Goal: Information Seeking & Learning: Learn about a topic

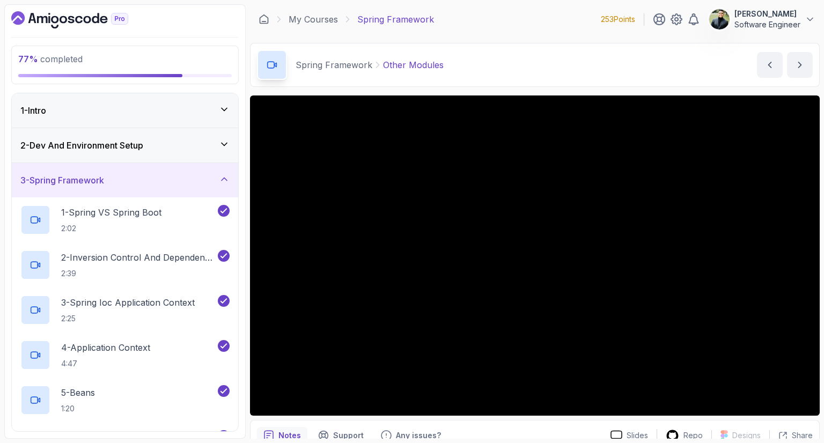
scroll to position [52, 0]
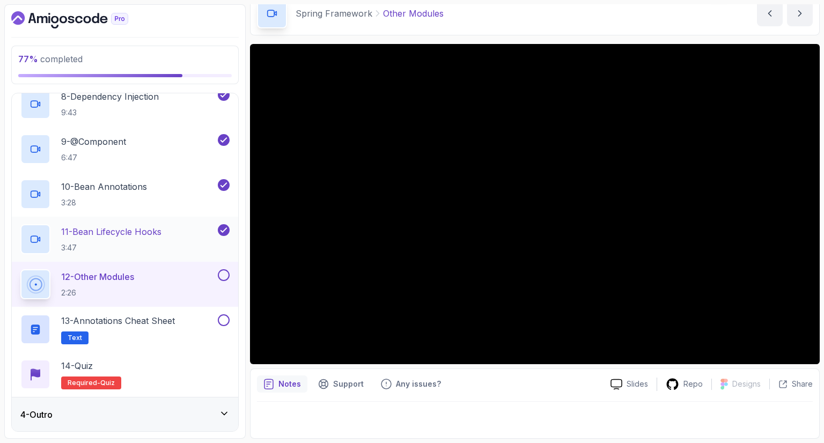
click at [162, 234] on p "11 - Bean Lifecycle Hooks" at bounding box center [111, 231] width 100 height 13
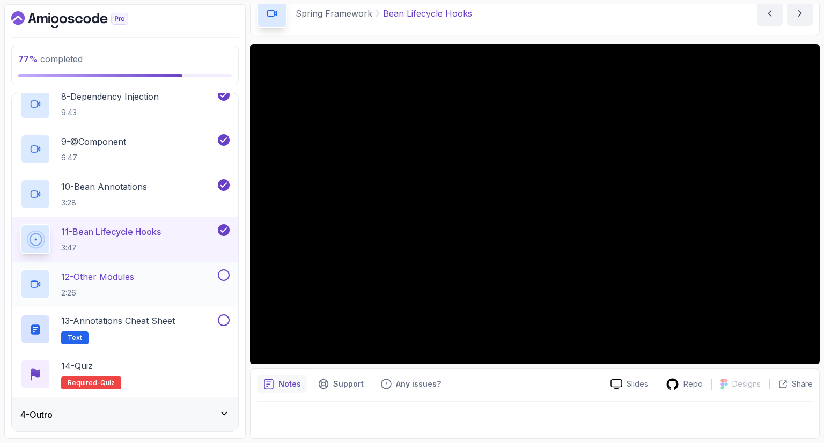
click at [148, 267] on div "12 - Other Modules 2:26" at bounding box center [125, 284] width 226 height 45
click at [182, 281] on div "12 - Other Modules 2:26" at bounding box center [117, 284] width 195 height 30
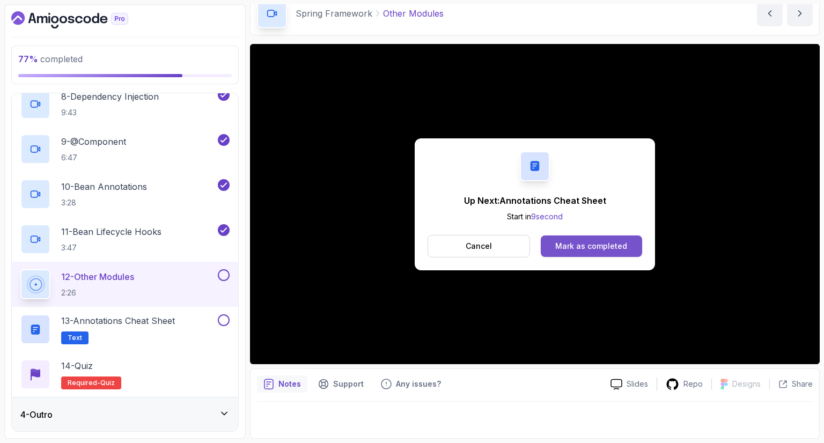
click at [568, 241] on div "Mark as completed" at bounding box center [591, 246] width 72 height 11
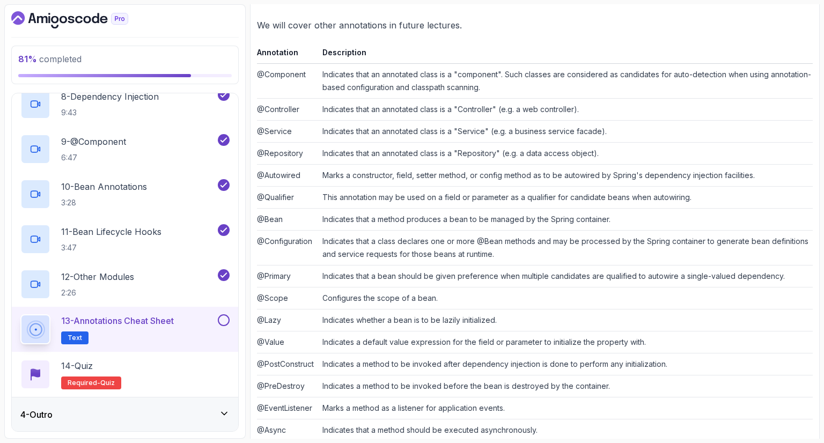
scroll to position [206, 0]
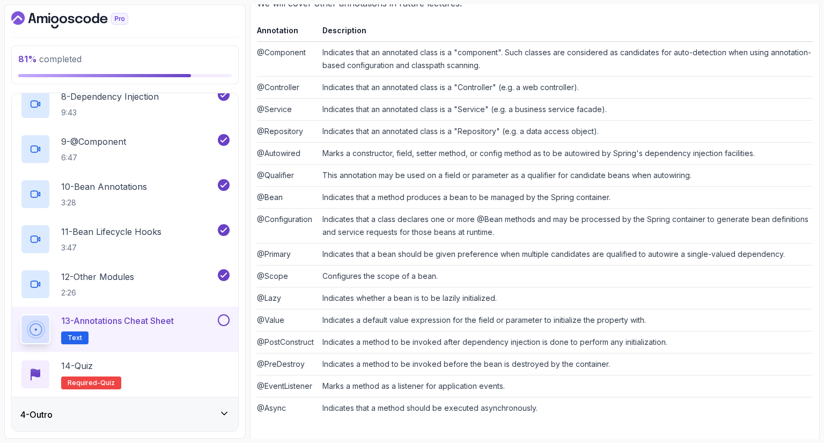
click at [387, 232] on td "Indicates that a class declares one or more @Bean methods and may be processed …" at bounding box center [565, 226] width 495 height 35
click at [399, 256] on td "Indicates that a bean should be given preference when multiple candidates are q…" at bounding box center [565, 255] width 495 height 22
click at [337, 295] on td "Indicates whether a bean is to be lazily initialized." at bounding box center [565, 299] width 495 height 22
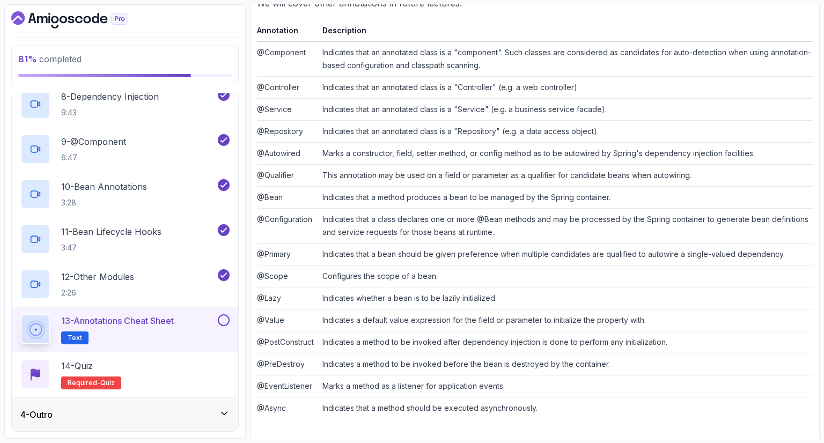
click at [443, 320] on td "Indicates a default value expression for the field or parameter to initialize t…" at bounding box center [565, 321] width 495 height 22
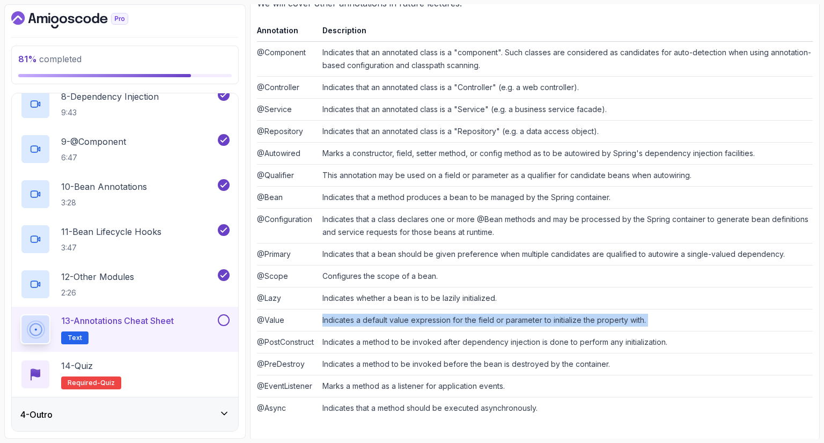
click at [443, 320] on td "Indicates a default value expression for the field or parameter to initialize t…" at bounding box center [565, 321] width 495 height 22
click at [472, 326] on td "Indicates a default value expression for the field or parameter to initialize t…" at bounding box center [565, 321] width 495 height 22
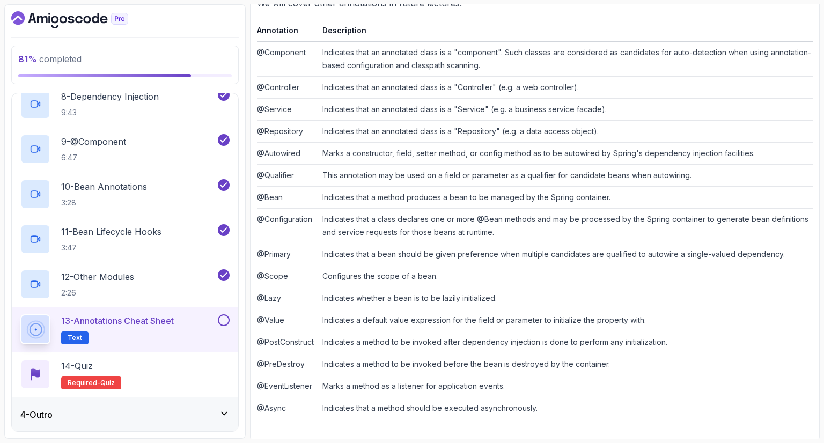
click at [493, 340] on td "Indicates a method to be invoked after dependency injection is done to perform …" at bounding box center [565, 343] width 495 height 22
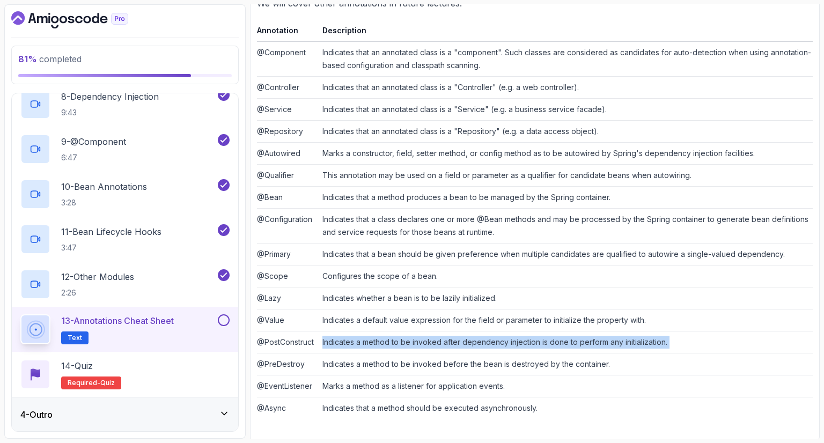
click at [493, 340] on td "Indicates a method to be invoked after dependency injection is done to perform …" at bounding box center [565, 343] width 495 height 22
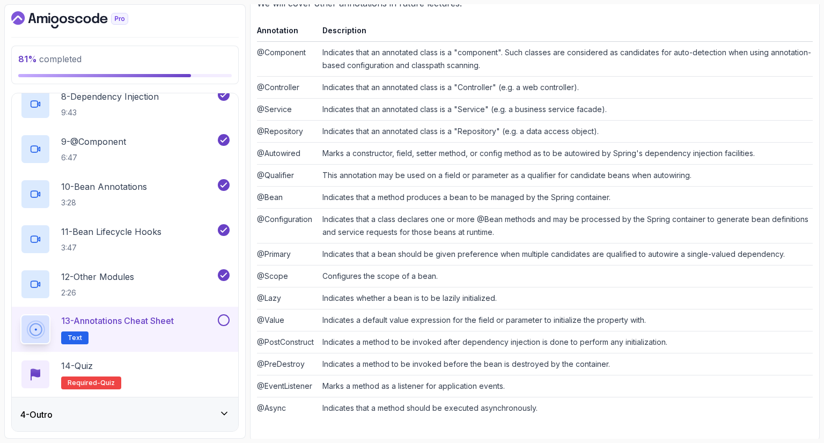
click at [498, 362] on td "Indicates a method to be invoked before the bean is destroyed by the container." at bounding box center [565, 365] width 495 height 22
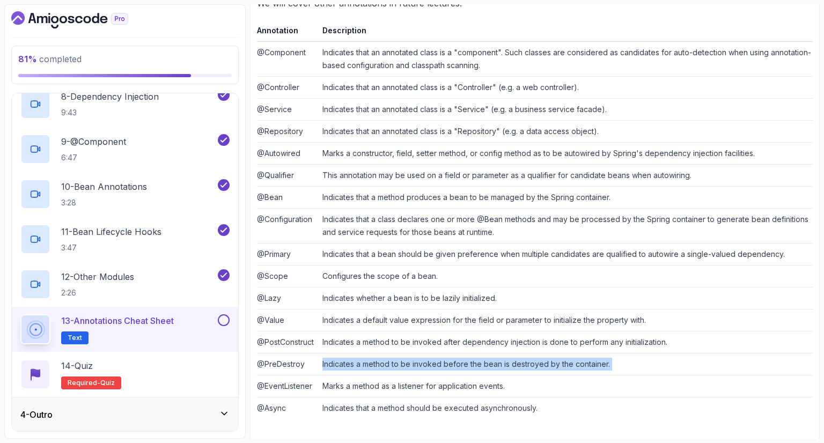
click at [498, 362] on td "Indicates a method to be invoked before the bean is destroyed by the container." at bounding box center [565, 365] width 495 height 22
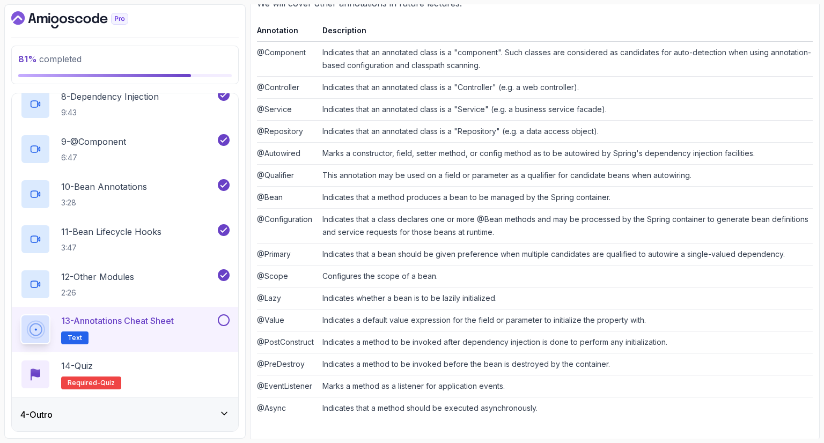
click at [472, 393] on td "Marks a method as a listener for application events." at bounding box center [565, 387] width 495 height 22
click at [458, 394] on td "Marks a method as a listener for application events." at bounding box center [565, 387] width 495 height 22
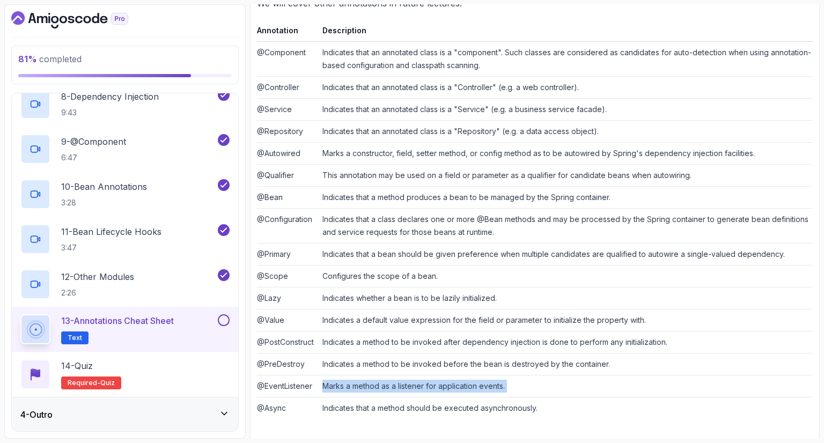
click at [459, 391] on td "Marks a method as a listener for application events." at bounding box center [565, 387] width 495 height 22
click at [462, 409] on td "Indicates that a method should be executed asynchronously." at bounding box center [565, 409] width 495 height 22
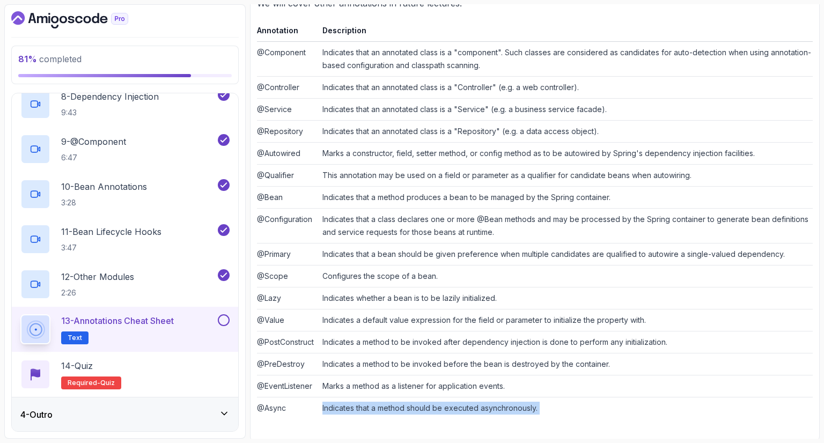
click at [462, 409] on td "Indicates that a method should be executed asynchronously." at bounding box center [565, 409] width 495 height 22
click at [207, 365] on div "14 - Quiz Required- quiz" at bounding box center [124, 375] width 209 height 30
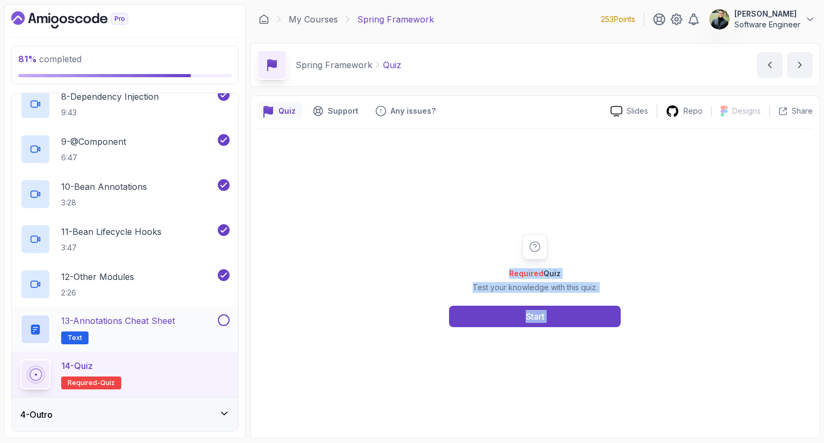
click at [193, 332] on div "13 - Annotations Cheat Sheet Text" at bounding box center [117, 329] width 195 height 30
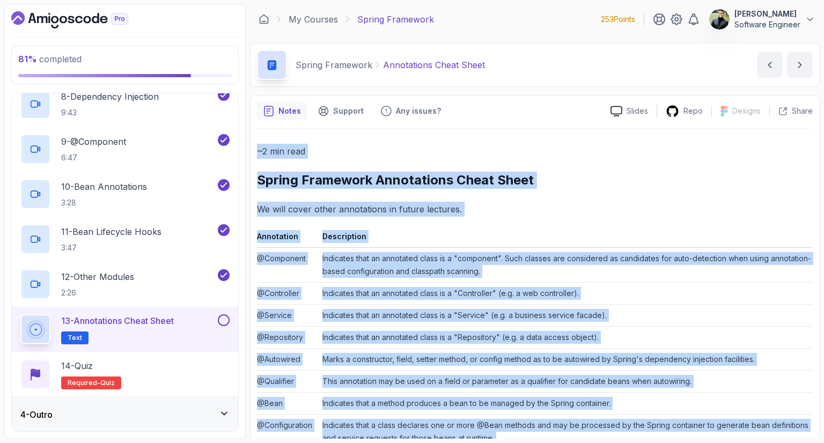
click at [223, 325] on button at bounding box center [224, 320] width 12 height 12
click at [167, 386] on div "14 - Quiz Required- quiz" at bounding box center [124, 375] width 209 height 30
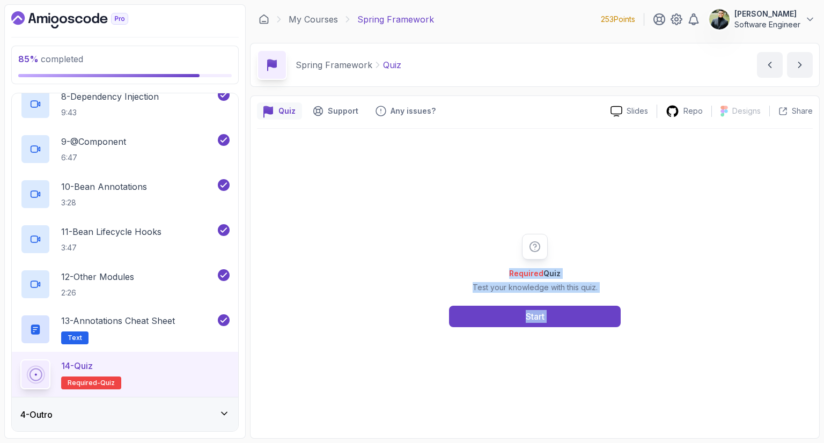
click at [358, 297] on div "Required Quiz Test your knowledge with this quiz. Start" at bounding box center [535, 280] width 556 height 93
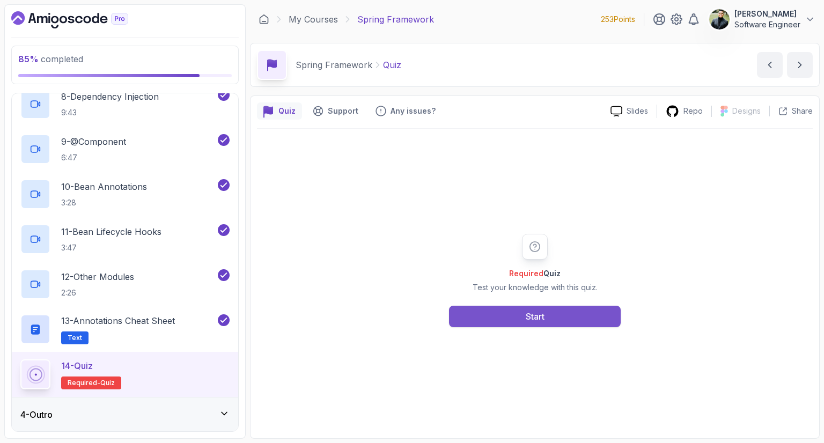
click at [515, 316] on button "Start" at bounding box center [535, 316] width 172 height 21
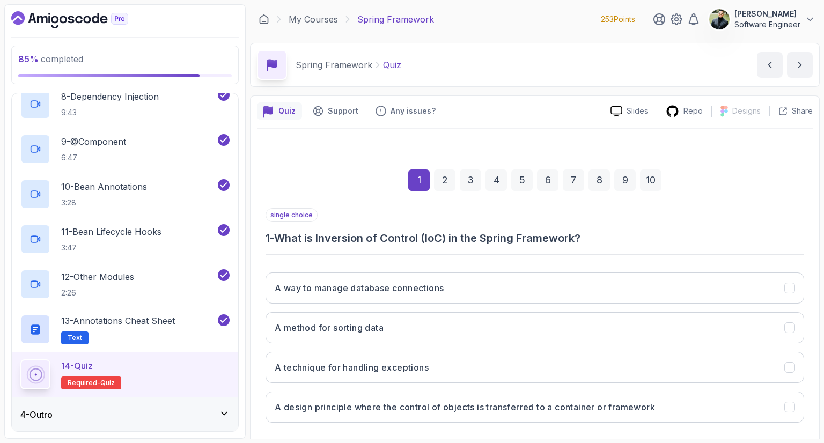
scroll to position [52, 0]
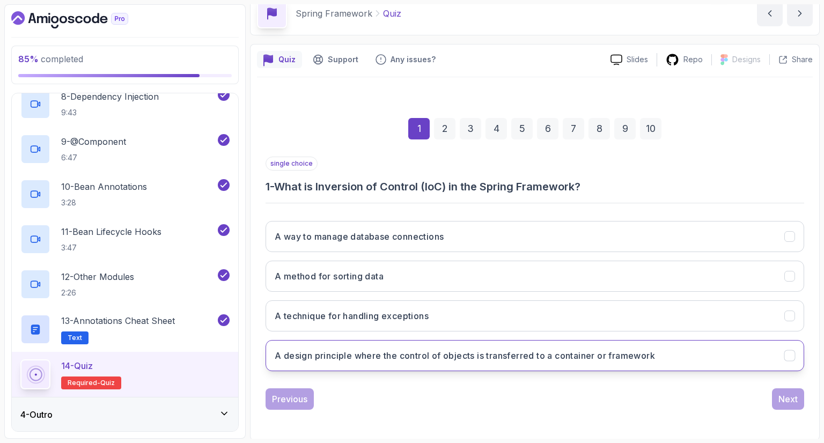
click at [573, 363] on button "A design principle where the control of objects is transferred to a container o…" at bounding box center [535, 355] width 539 height 31
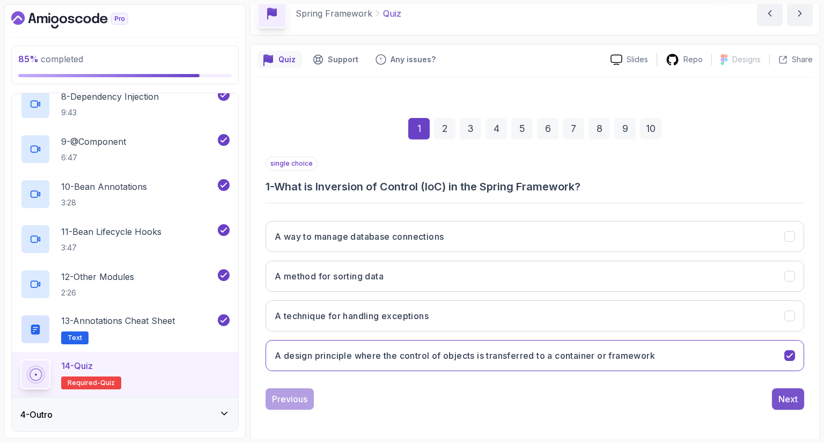
click at [785, 399] on div "Next" at bounding box center [788, 399] width 19 height 13
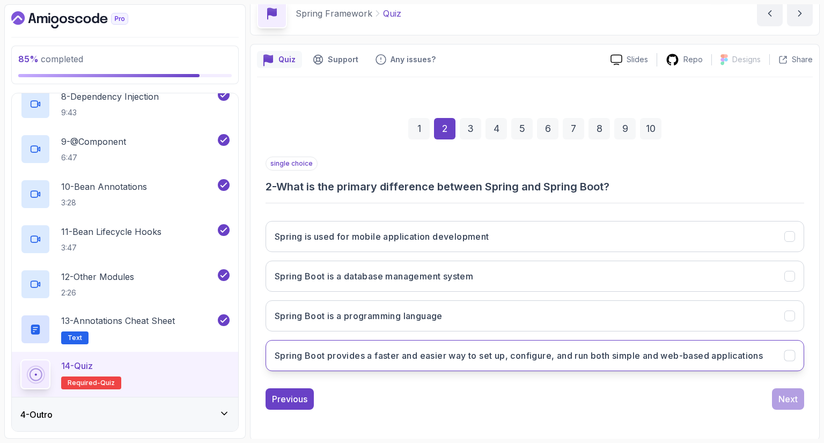
click at [494, 365] on button "Spring Boot provides a faster and easier way to set up, configure, and run both…" at bounding box center [535, 355] width 539 height 31
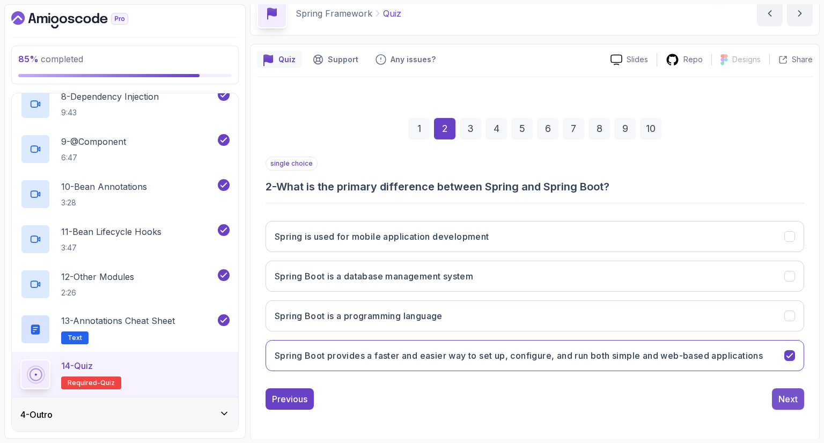
click at [784, 395] on div "Next" at bounding box center [788, 399] width 19 height 13
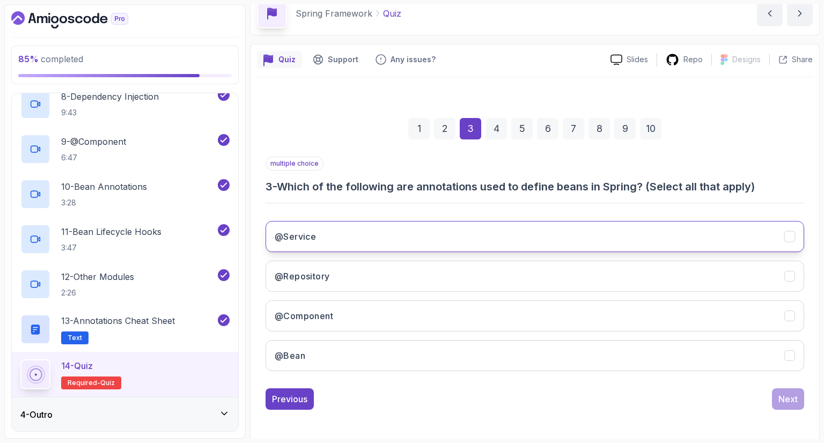
click at [526, 221] on button "@Service" at bounding box center [535, 236] width 539 height 31
click at [519, 256] on div "@Service @Repository @Component @Bean" at bounding box center [535, 295] width 539 height 167
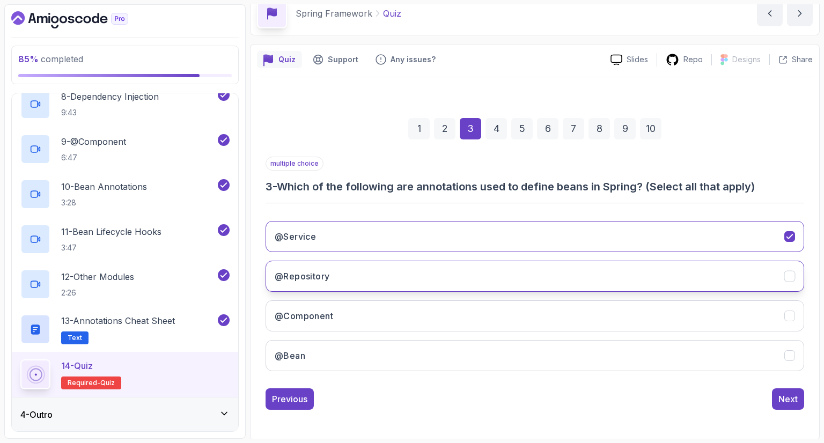
click at [524, 263] on button "@Repository" at bounding box center [535, 276] width 539 height 31
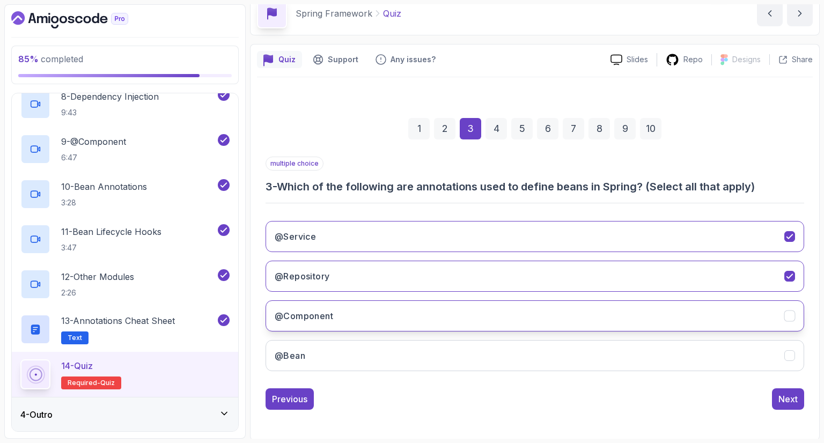
click at [533, 316] on button "@Component" at bounding box center [535, 315] width 539 height 31
click at [562, 346] on button "@Bean" at bounding box center [535, 355] width 539 height 31
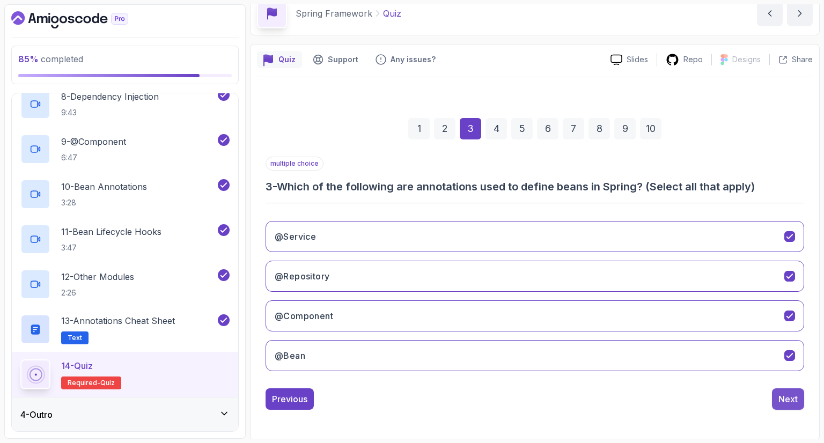
click at [794, 401] on div "Next" at bounding box center [788, 399] width 19 height 13
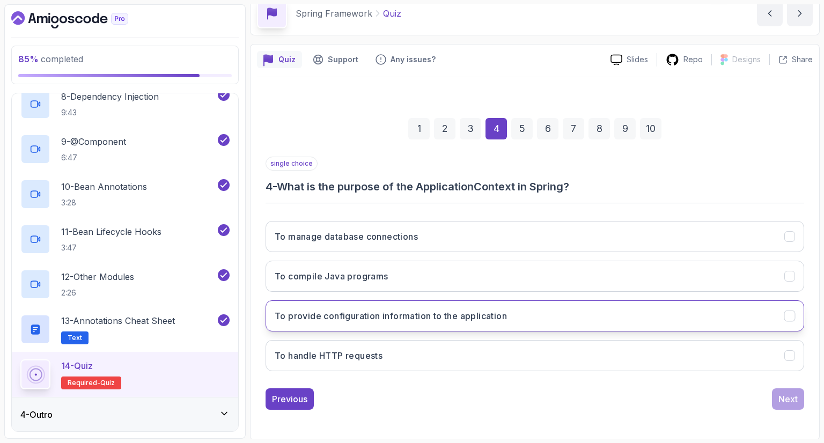
click at [513, 312] on button "To provide configuration information to the application" at bounding box center [535, 315] width 539 height 31
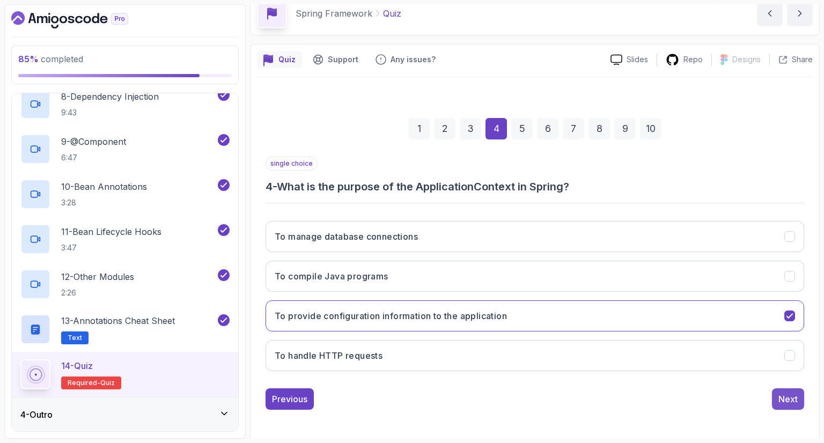
click at [783, 402] on div "Next" at bounding box center [788, 399] width 19 height 13
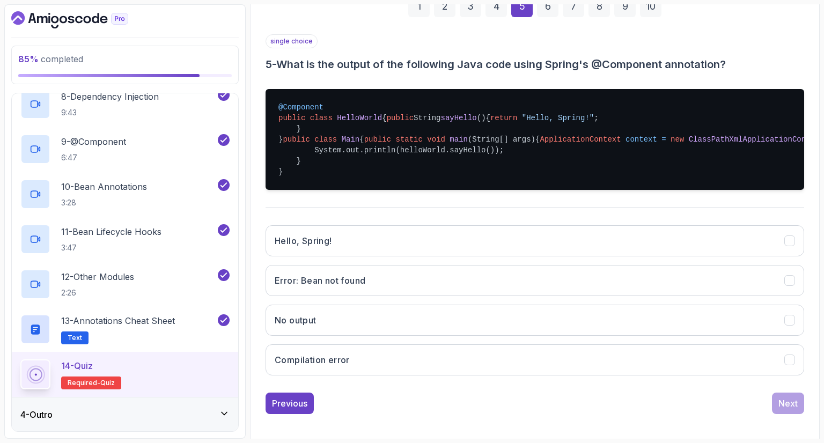
scroll to position [176, 0]
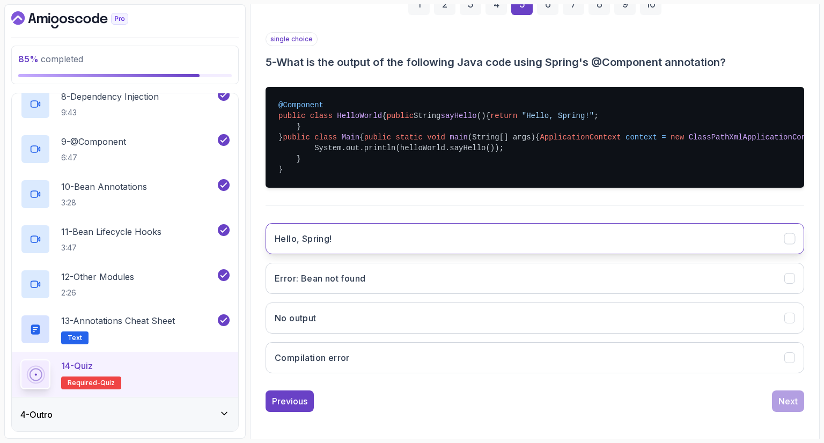
click at [369, 254] on button "Hello, Spring!" at bounding box center [535, 238] width 539 height 31
click at [429, 254] on button "Hello, Spring!" at bounding box center [535, 238] width 539 height 31
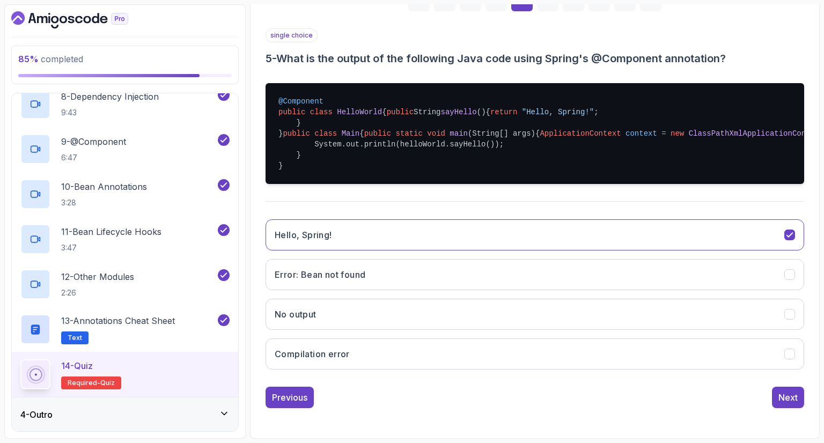
scroll to position [253, 0]
click at [786, 402] on div "Next" at bounding box center [788, 397] width 19 height 13
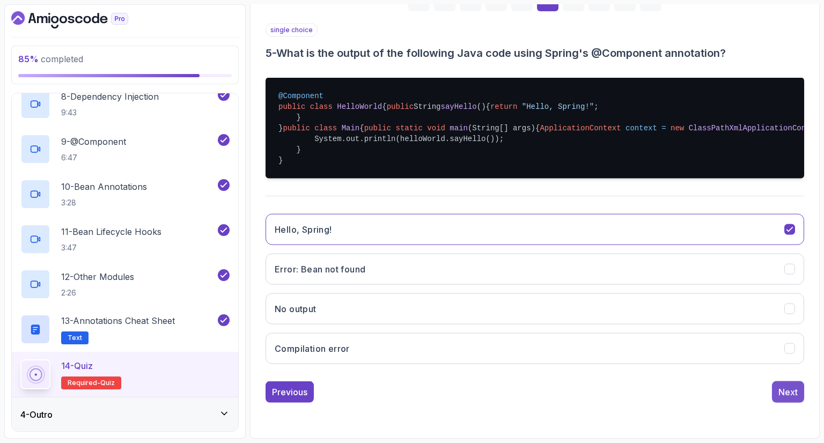
scroll to position [52, 0]
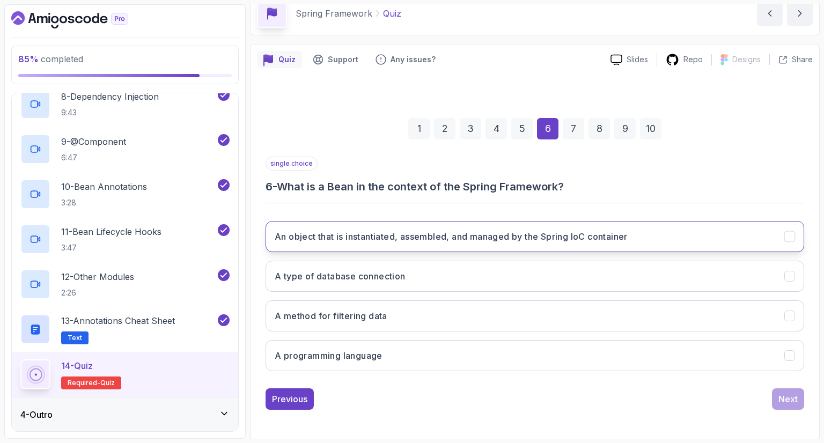
click at [487, 249] on button "An object that is instantiated, assembled, and managed by the Spring IoC contai…" at bounding box center [535, 236] width 539 height 31
click at [795, 402] on div "Next" at bounding box center [788, 399] width 19 height 13
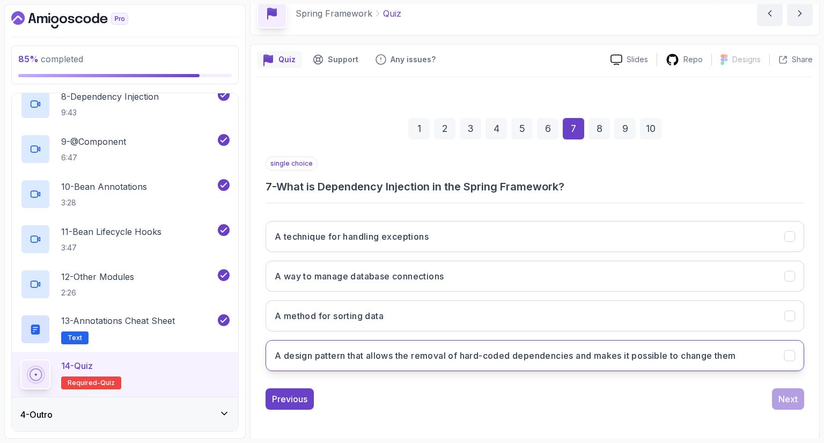
click at [569, 343] on button "A design pattern that allows the removal of hard-coded dependencies and makes i…" at bounding box center [535, 355] width 539 height 31
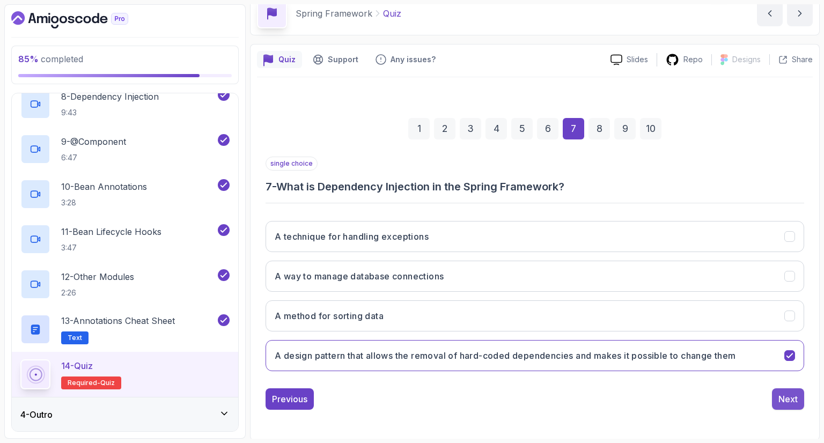
click at [803, 397] on button "Next" at bounding box center [788, 398] width 32 height 21
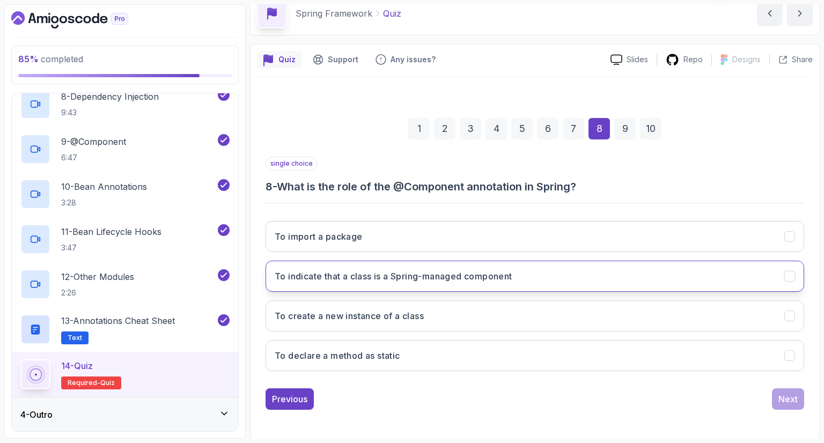
click at [463, 274] on h3 "To indicate that a class is a Spring-managed component" at bounding box center [394, 276] width 238 height 13
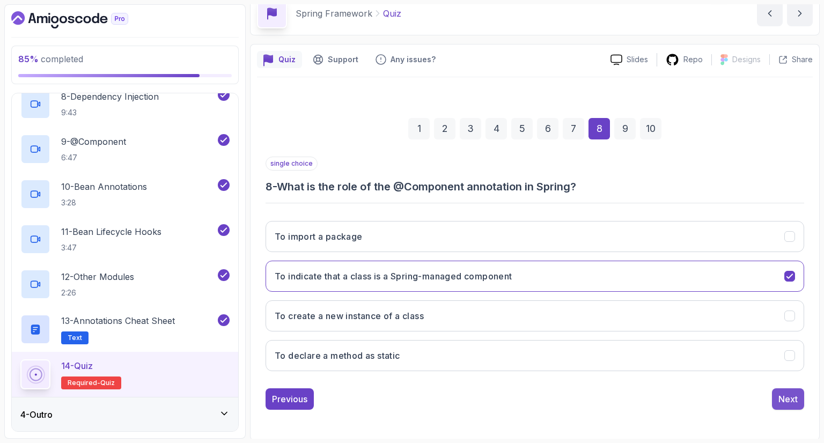
click at [790, 396] on div "Next" at bounding box center [788, 399] width 19 height 13
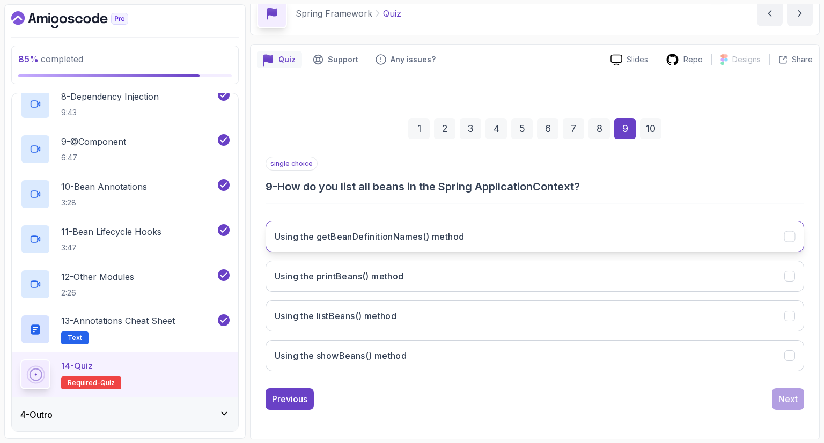
click at [573, 224] on button "Using the getBeanDefinitionNames() method" at bounding box center [535, 236] width 539 height 31
click at [790, 400] on div "Next" at bounding box center [788, 399] width 19 height 13
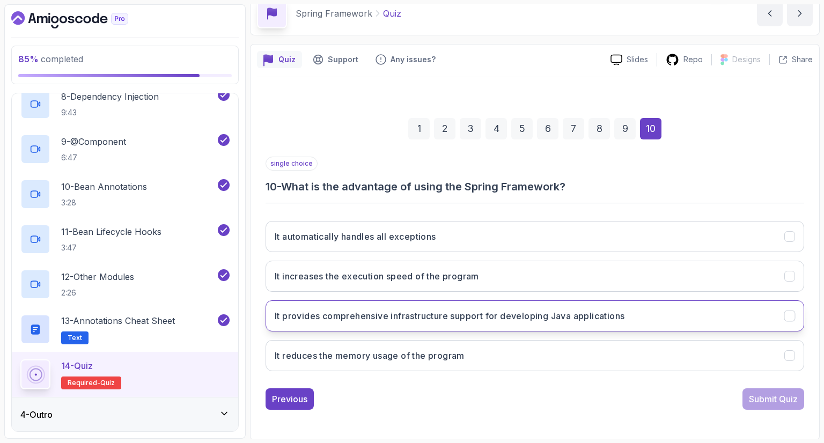
click at [581, 327] on button "It provides comprehensive infrastructure support for developing Java applicatio…" at bounding box center [535, 315] width 539 height 31
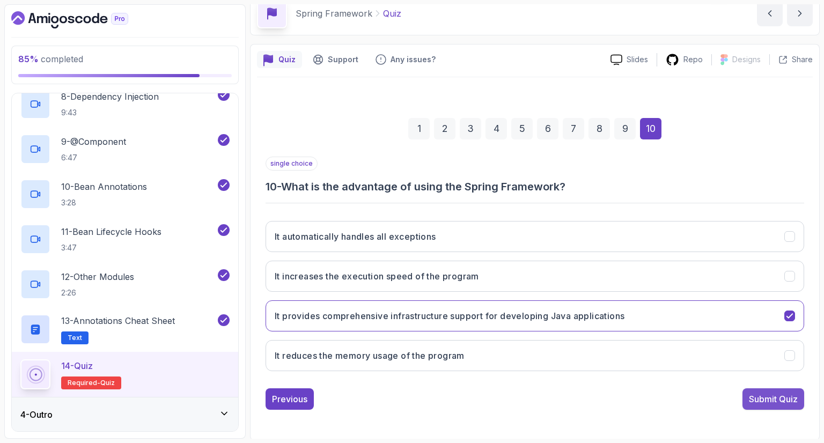
click at [766, 402] on div "Submit Quiz" at bounding box center [773, 399] width 49 height 13
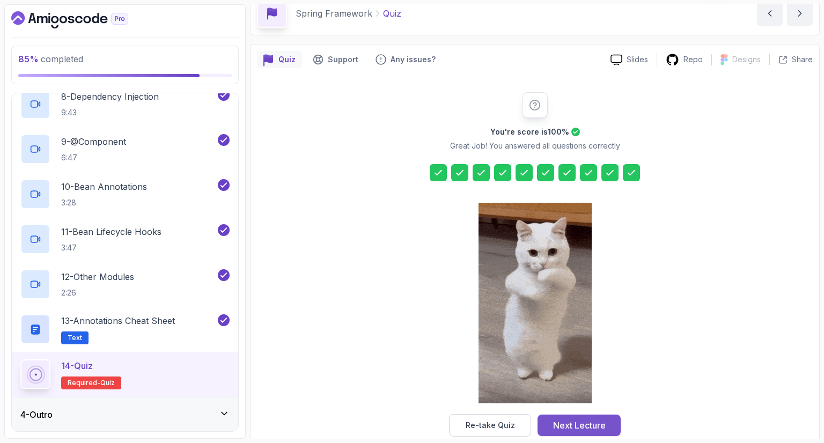
click at [579, 426] on div "Next Lecture" at bounding box center [579, 425] width 53 height 13
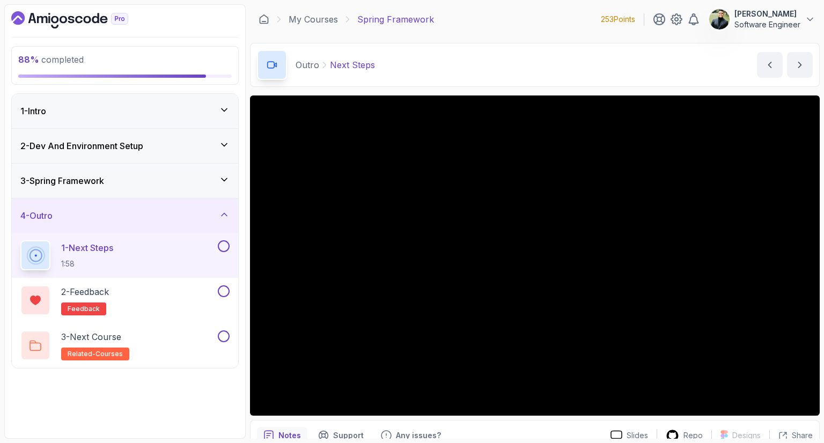
click at [226, 244] on button at bounding box center [224, 246] width 12 height 12
click at [230, 291] on div "2 - Feedback feedback" at bounding box center [125, 300] width 226 height 45
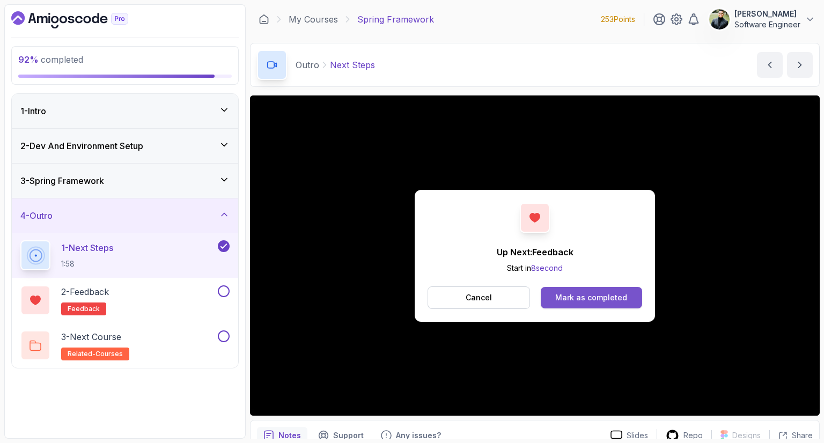
click at [597, 293] on div "Mark as completed" at bounding box center [591, 297] width 72 height 11
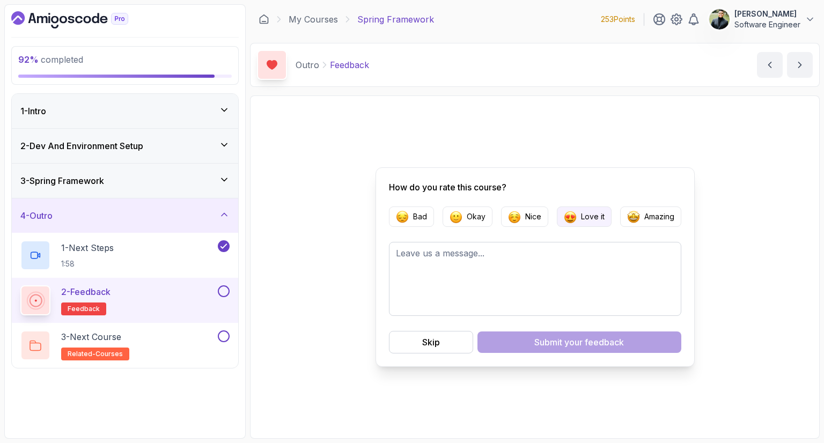
click at [568, 219] on img "button" at bounding box center [570, 216] width 13 height 13
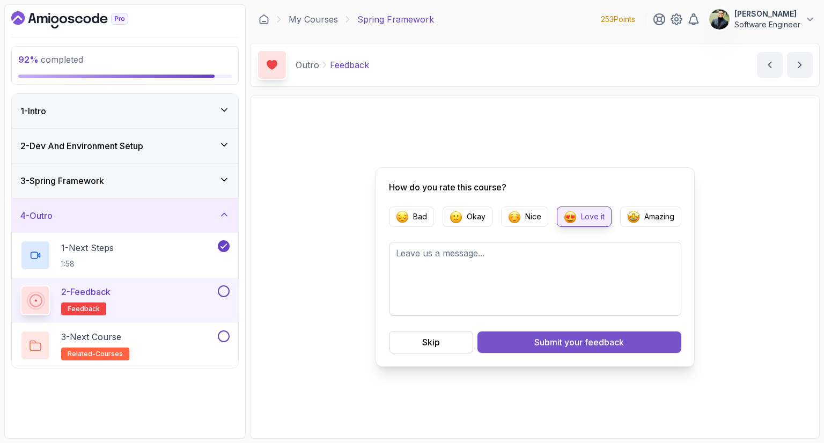
click at [547, 344] on div "Submit your feedback" at bounding box center [579, 342] width 90 height 13
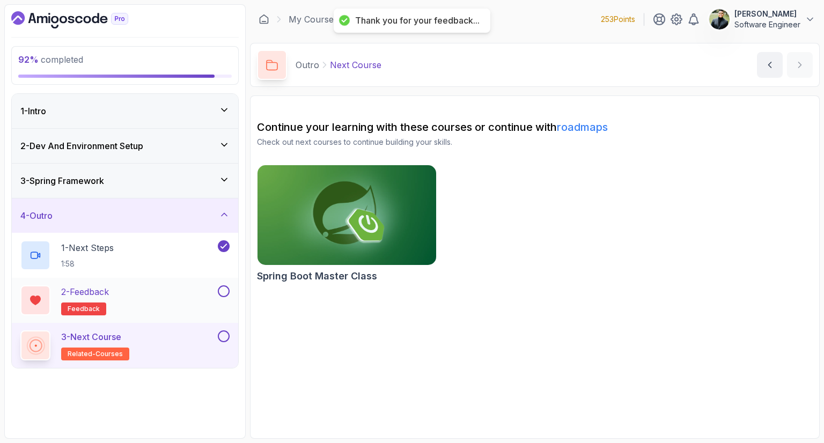
click at [221, 292] on button at bounding box center [224, 291] width 12 height 12
click at [206, 340] on div "3 - Next Course related-courses" at bounding box center [117, 346] width 195 height 30
click at [226, 332] on button at bounding box center [224, 337] width 12 height 12
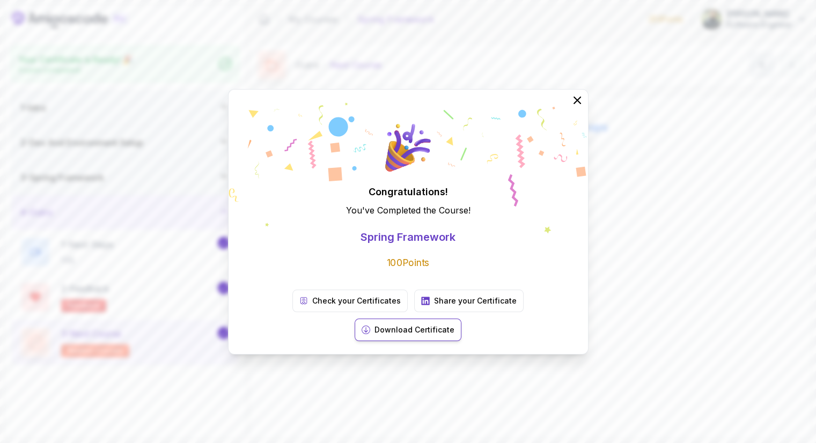
click at [454, 325] on p "Download Certificate" at bounding box center [415, 330] width 80 height 11
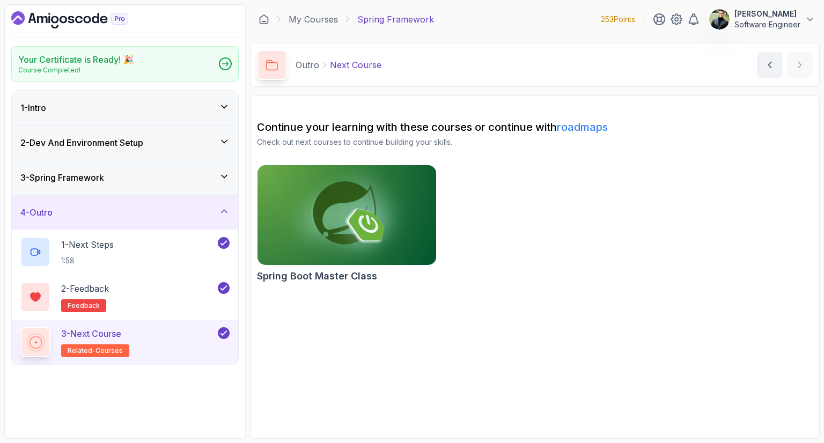
click at [574, 178] on div "Spring Boot Master Class" at bounding box center [535, 226] width 556 height 122
click at [106, 206] on div "4 - Outro" at bounding box center [124, 212] width 209 height 13
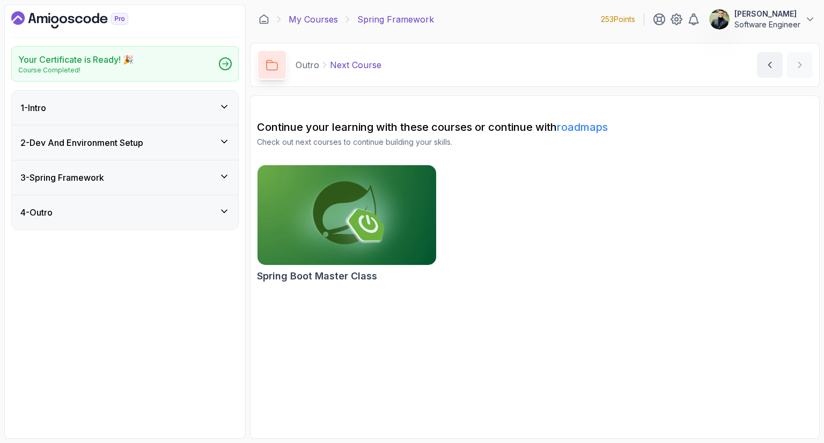
click at [311, 16] on link "My Courses" at bounding box center [313, 19] width 49 height 13
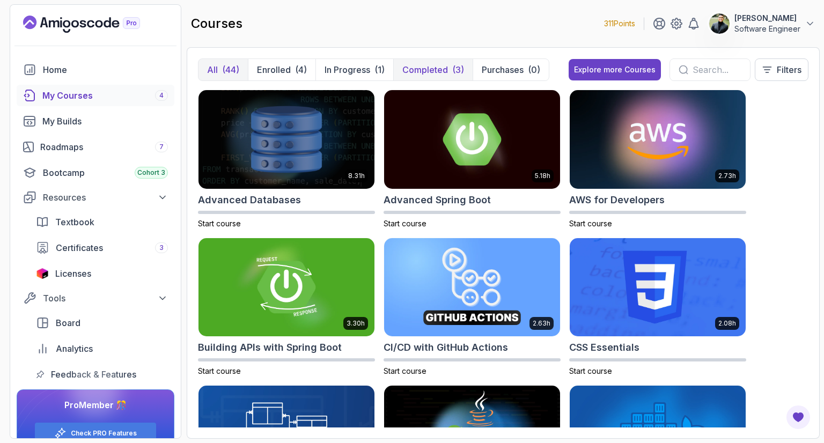
click at [432, 65] on p "Completed" at bounding box center [425, 69] width 46 height 13
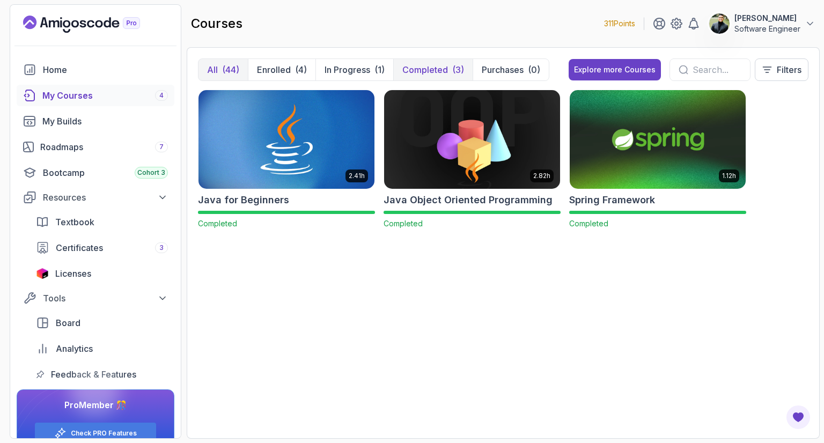
click at [237, 71] on div "(44)" at bounding box center [230, 69] width 17 height 13
